Goal: Information Seeking & Learning: Learn about a topic

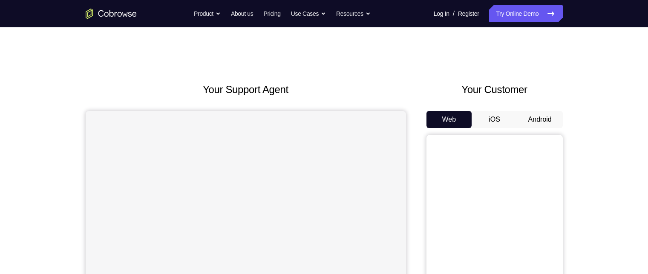
click at [548, 118] on button "Android" at bounding box center [540, 119] width 46 height 17
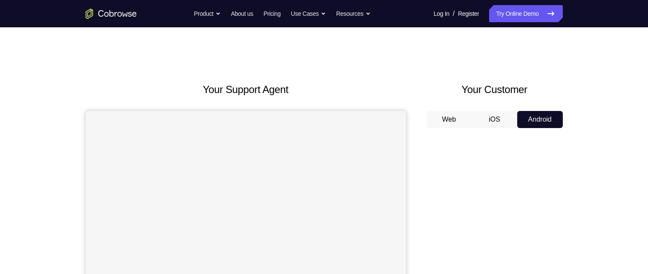
click at [450, 118] on button "Web" at bounding box center [449, 119] width 46 height 17
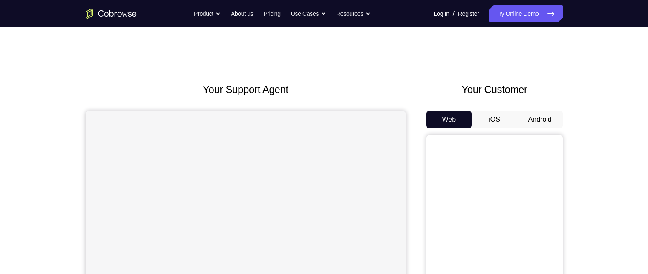
click at [486, 114] on button "iOS" at bounding box center [495, 119] width 46 height 17
click at [546, 115] on button "Android" at bounding box center [540, 119] width 46 height 17
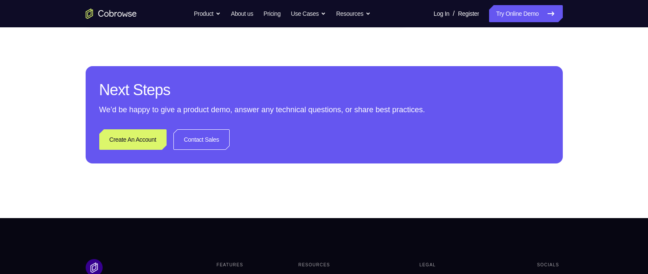
scroll to position [424, 0]
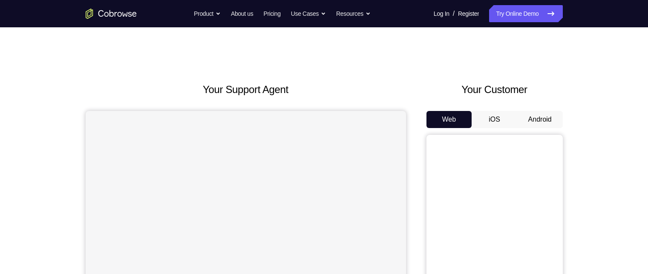
click at [531, 119] on button "Android" at bounding box center [540, 119] width 46 height 17
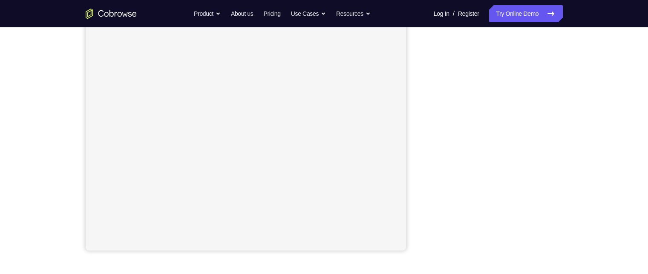
scroll to position [170, 0]
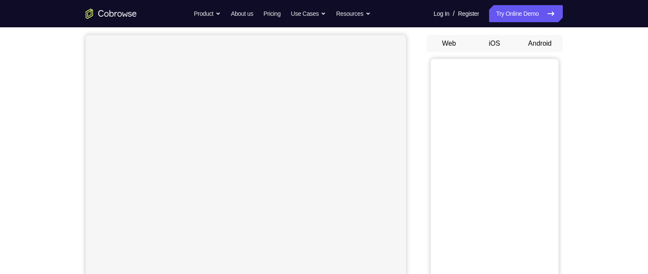
scroll to position [85, 0]
click at [492, 29] on button "iOS" at bounding box center [495, 34] width 46 height 17
click at [453, 34] on button "Web" at bounding box center [449, 34] width 46 height 17
click at [493, 34] on button "iOS" at bounding box center [495, 34] width 46 height 17
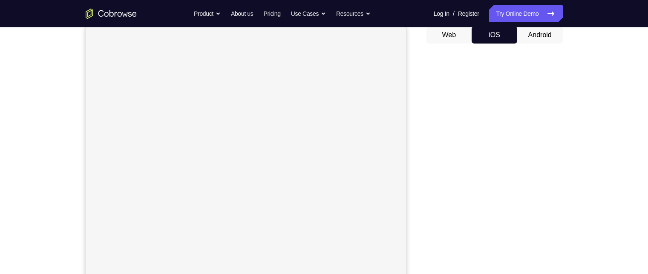
click at [527, 35] on button "Android" at bounding box center [540, 34] width 46 height 17
click at [455, 37] on button "Web" at bounding box center [449, 34] width 46 height 17
click at [492, 36] on button "iOS" at bounding box center [495, 34] width 46 height 17
click at [452, 35] on button "Web" at bounding box center [449, 34] width 46 height 17
click at [488, 37] on button "iOS" at bounding box center [495, 34] width 46 height 17
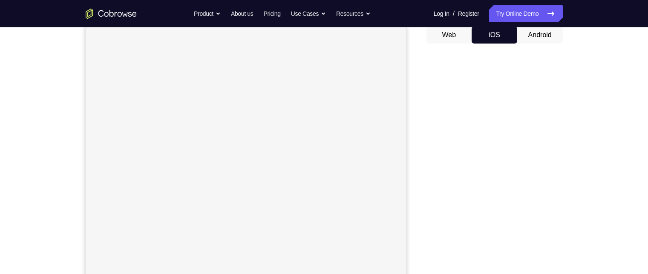
drag, startPoint x: 554, startPoint y: 33, endPoint x: 549, endPoint y: 33, distance: 4.7
click at [553, 33] on button "Android" at bounding box center [540, 34] width 46 height 17
